Goal: Task Accomplishment & Management: Use online tool/utility

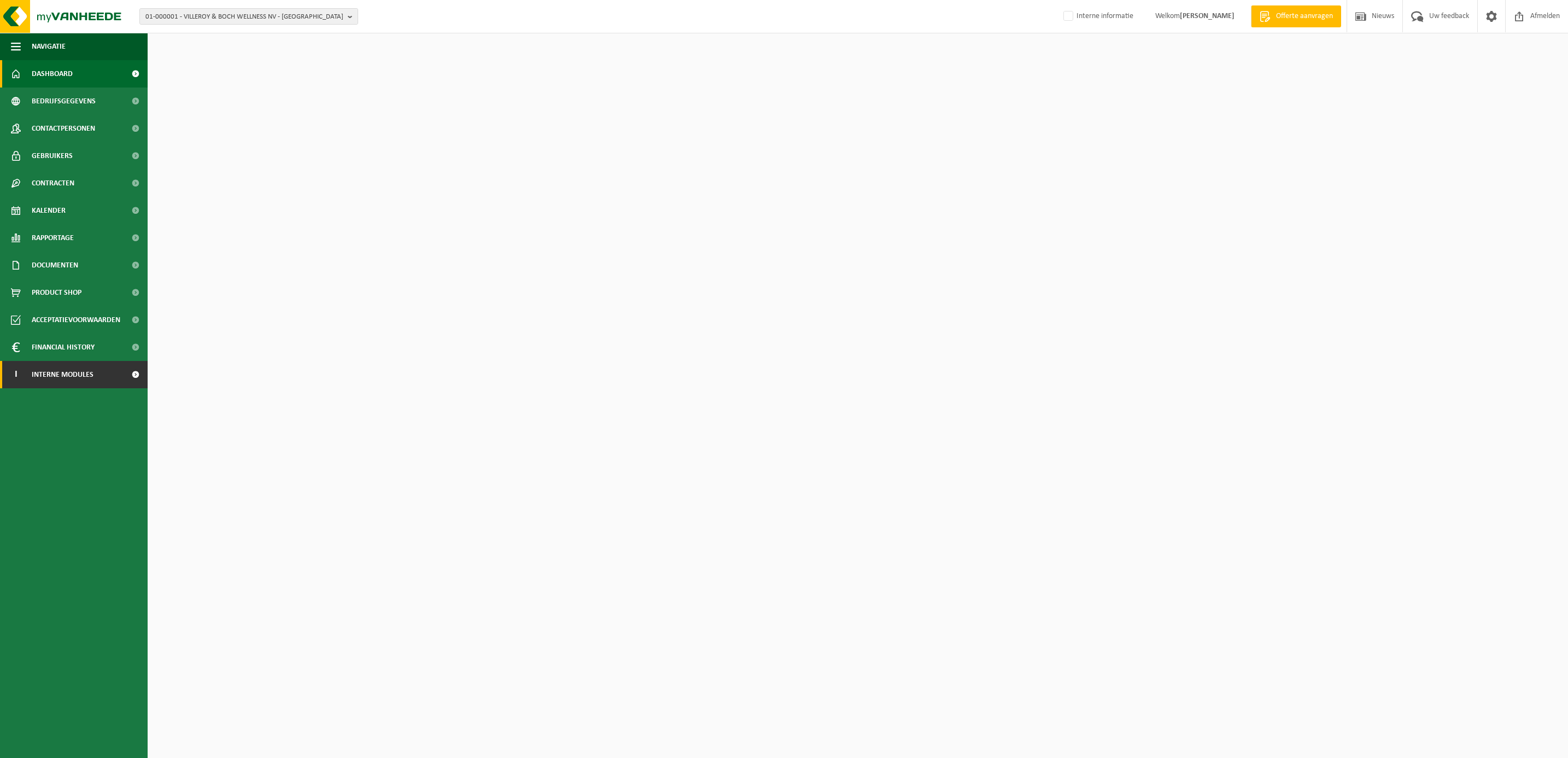
click at [50, 375] on span "Interne modules" at bounding box center [62, 375] width 62 height 28
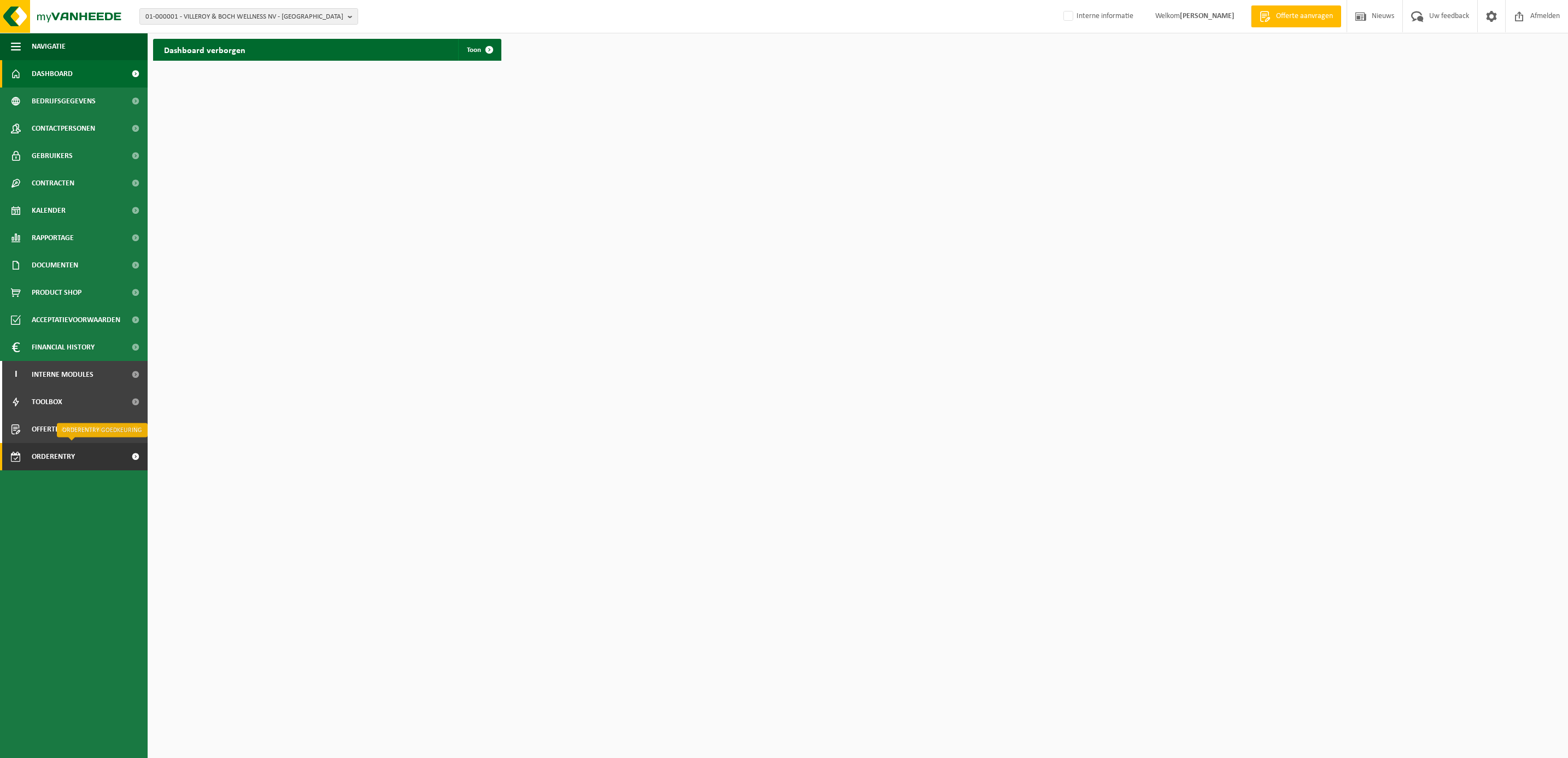
click at [70, 448] on span "Orderentry Goedkeuring" at bounding box center [77, 456] width 92 height 28
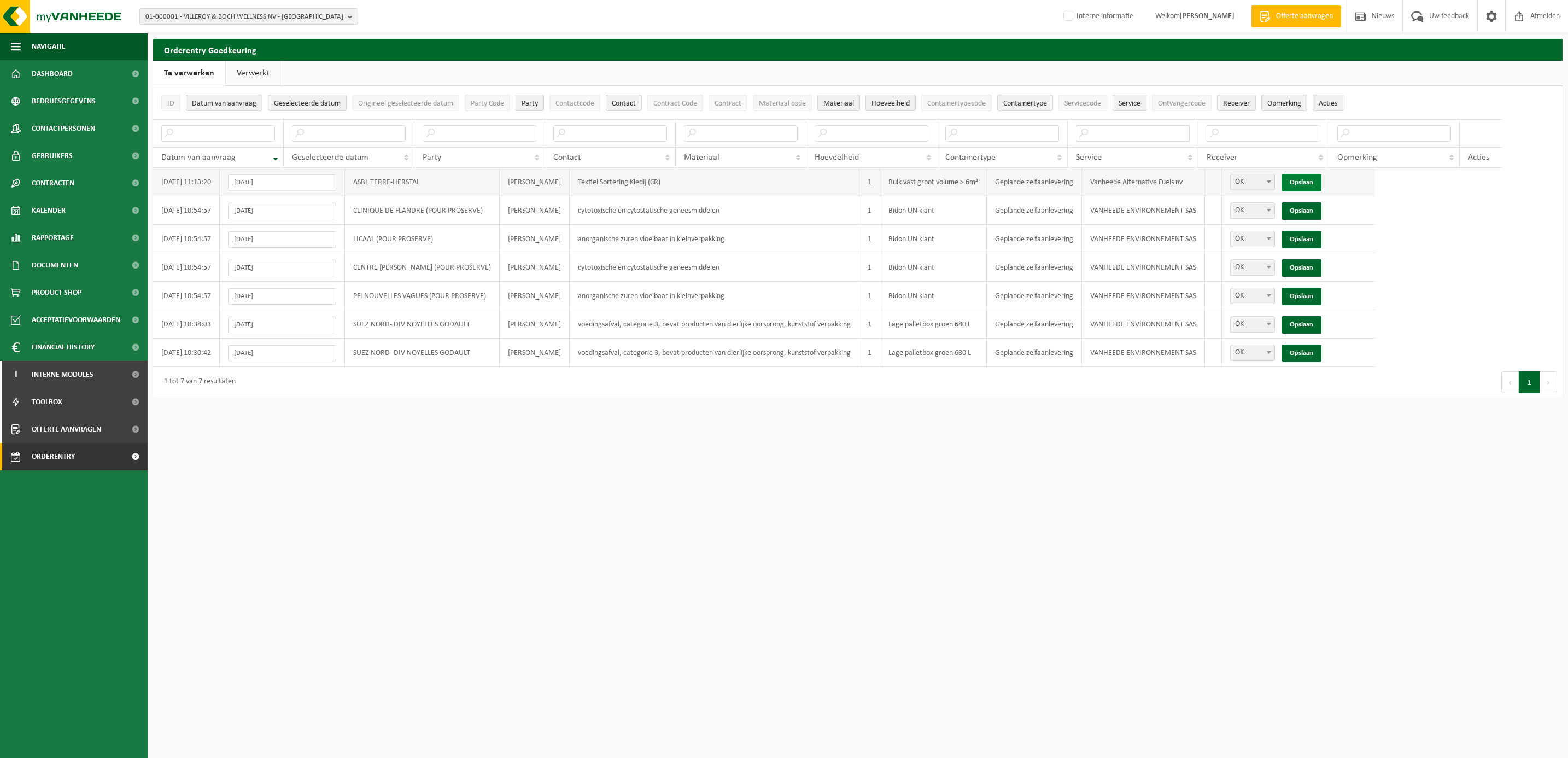
click at [1321, 179] on link "Opslaan" at bounding box center [1302, 183] width 40 height 17
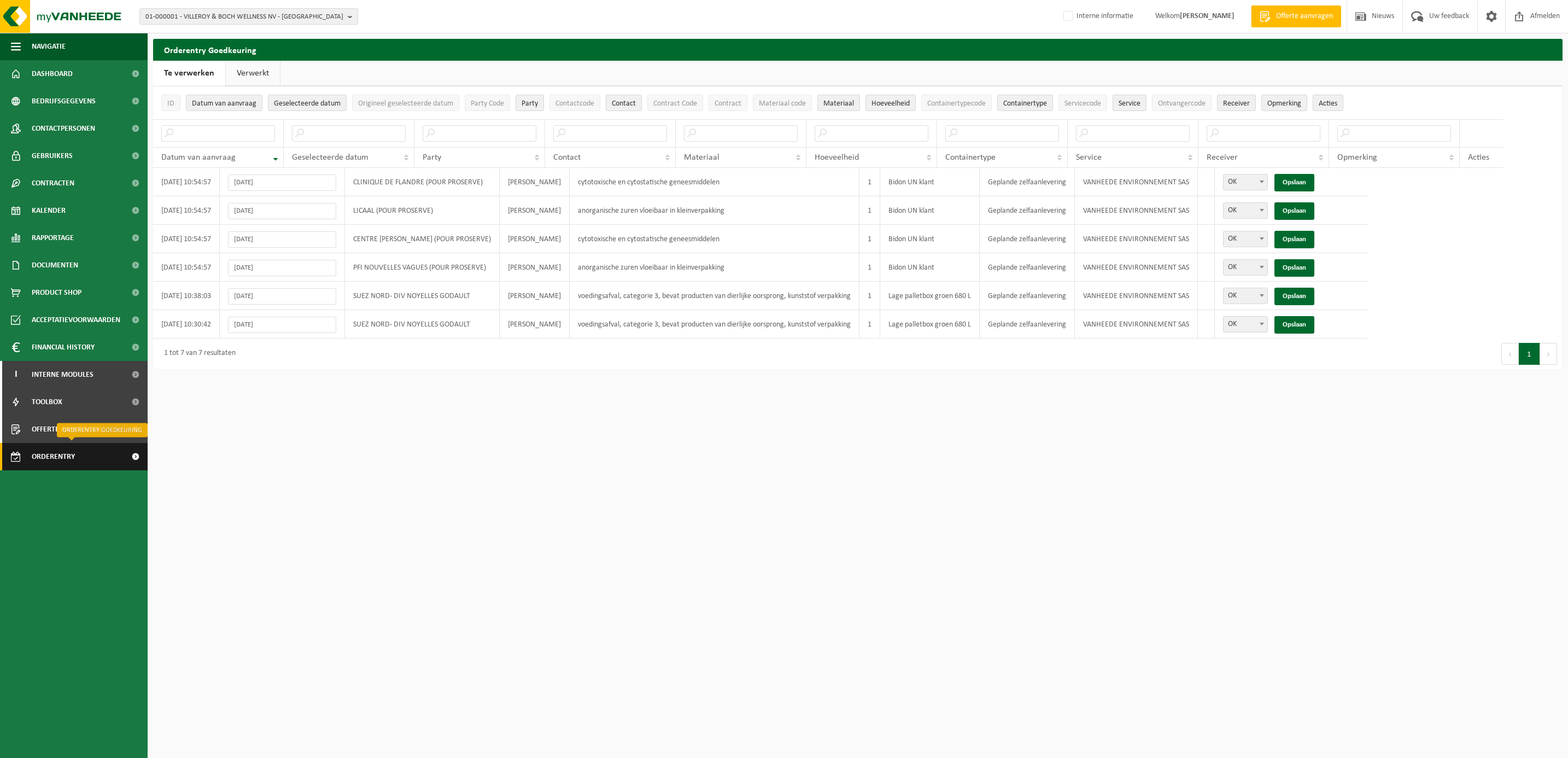
click at [62, 454] on span "Orderentry Goedkeuring" at bounding box center [77, 456] width 92 height 28
